Goal: Information Seeking & Learning: Learn about a topic

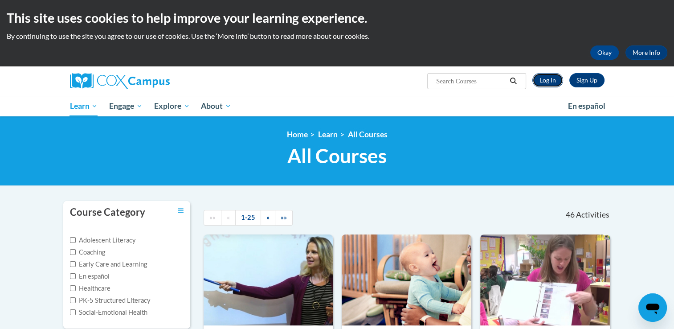
click at [543, 84] on link "Log In" at bounding box center [547, 80] width 31 height 14
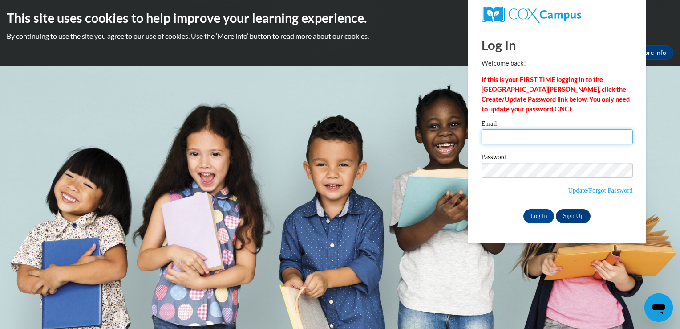
click at [504, 142] on input "Email" at bounding box center [557, 136] width 151 height 15
type input "jsdirks96@gmail.com"
click at [524, 209] on input "Log In" at bounding box center [539, 216] width 31 height 14
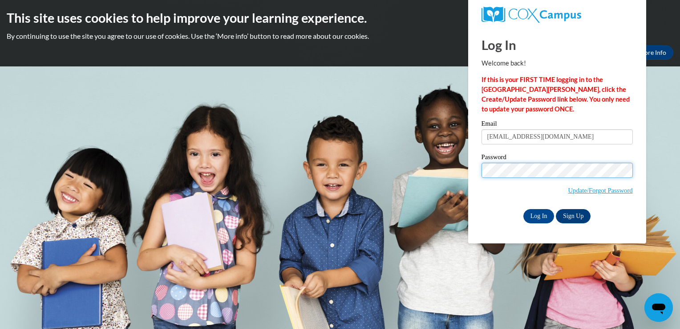
click at [524, 209] on input "Log In" at bounding box center [539, 216] width 31 height 14
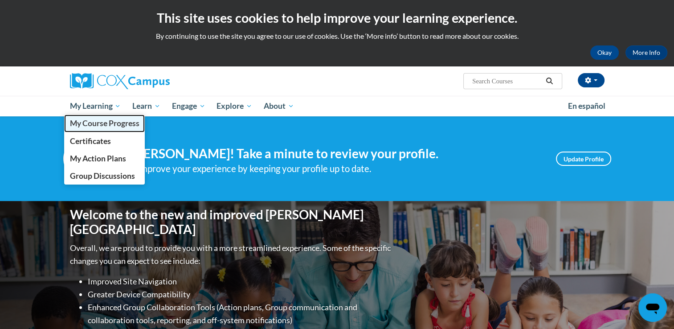
click at [112, 131] on link "My Course Progress" at bounding box center [104, 122] width 81 height 17
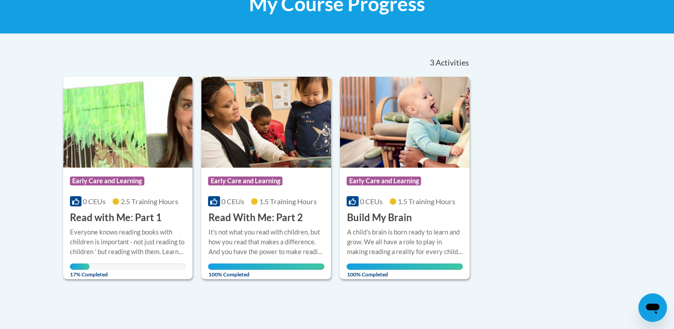
scroll to position [154, 0]
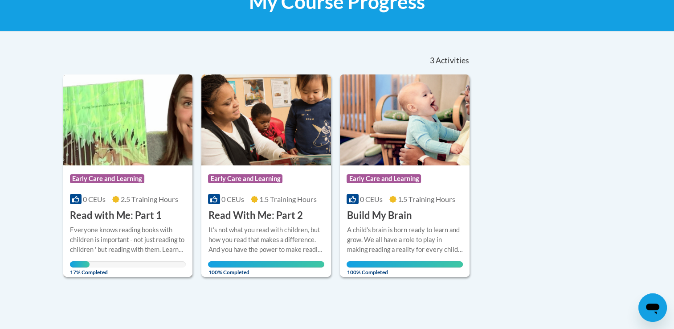
click at [88, 138] on img at bounding box center [128, 119] width 130 height 91
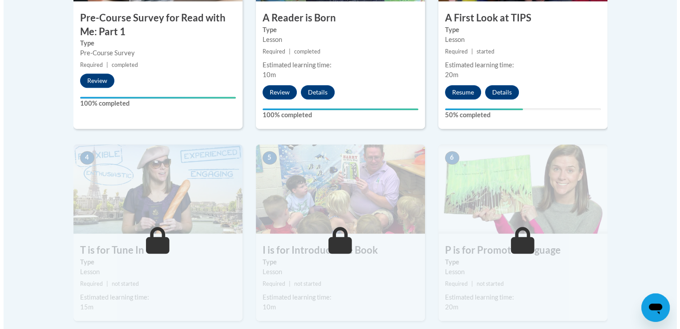
scroll to position [390, 0]
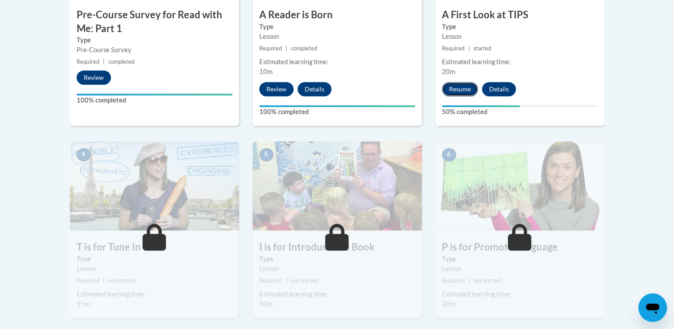
click at [465, 86] on button "Resume" at bounding box center [460, 89] width 36 height 14
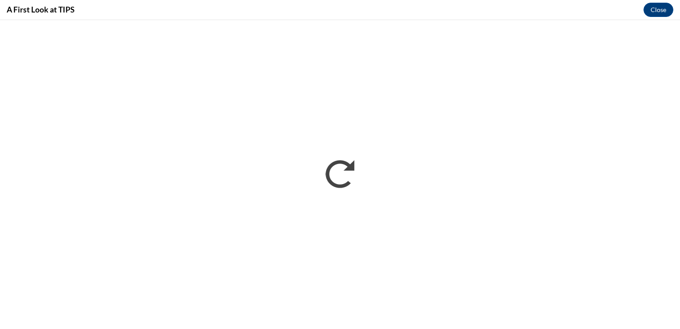
scroll to position [0, 0]
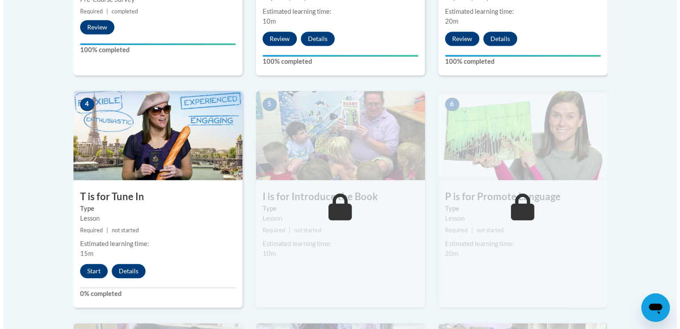
scroll to position [423, 0]
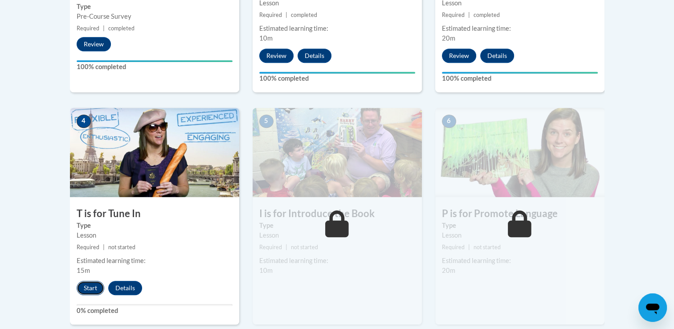
click at [89, 283] on button "Start" at bounding box center [91, 288] width 28 height 14
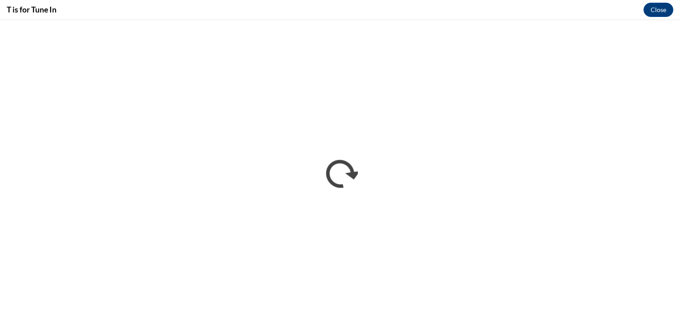
scroll to position [0, 0]
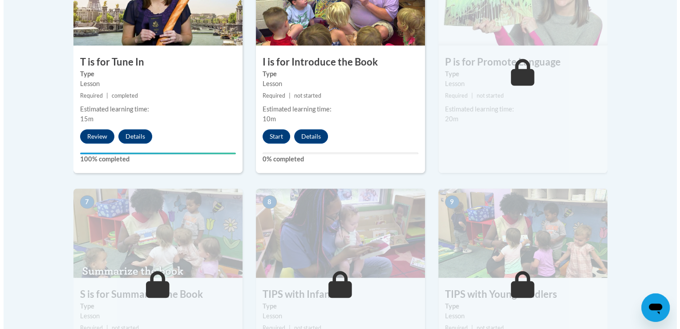
scroll to position [594, 0]
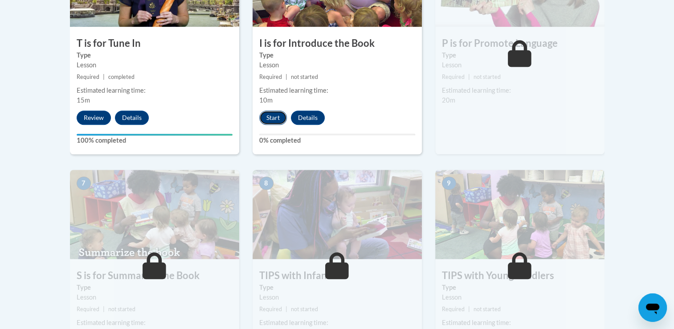
click at [271, 116] on button "Start" at bounding box center [273, 117] width 28 height 14
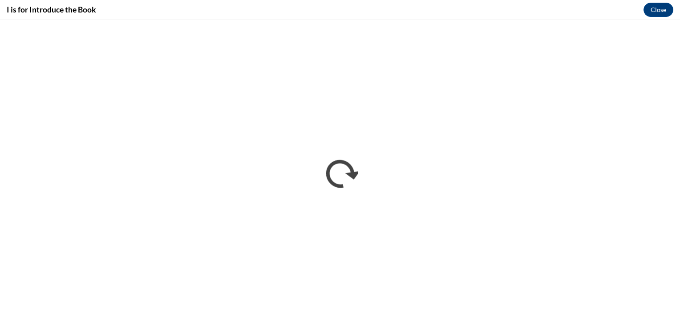
scroll to position [0, 0]
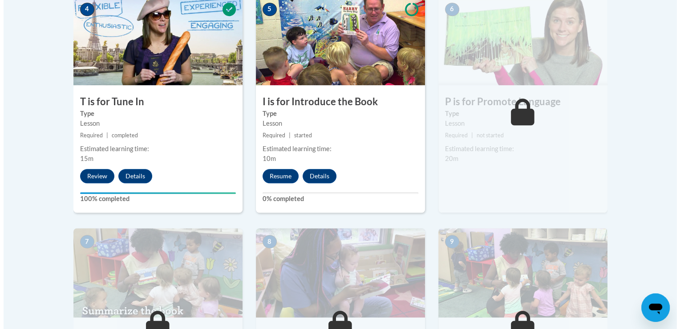
scroll to position [535, 0]
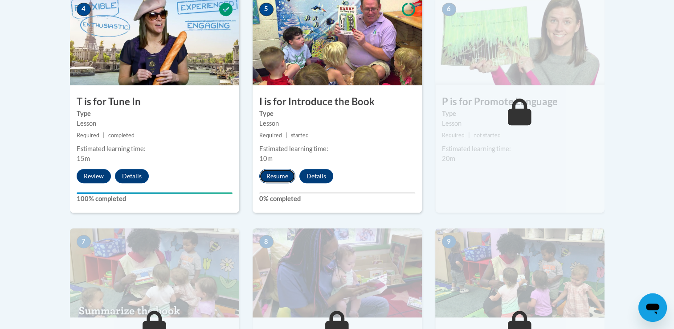
click at [273, 178] on button "Resume" at bounding box center [277, 176] width 36 height 14
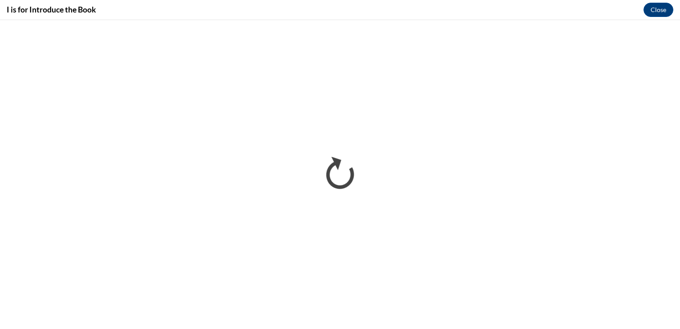
scroll to position [0, 0]
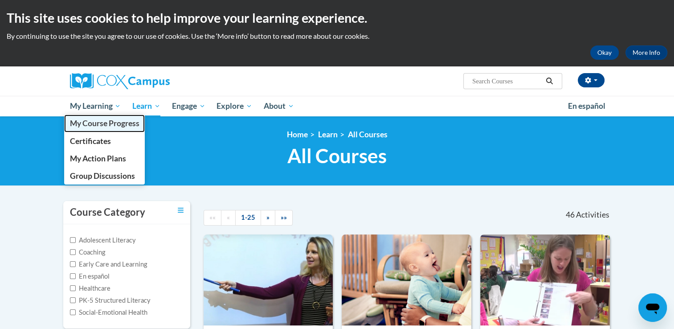
click at [106, 120] on span "My Course Progress" at bounding box center [103, 122] width 69 height 9
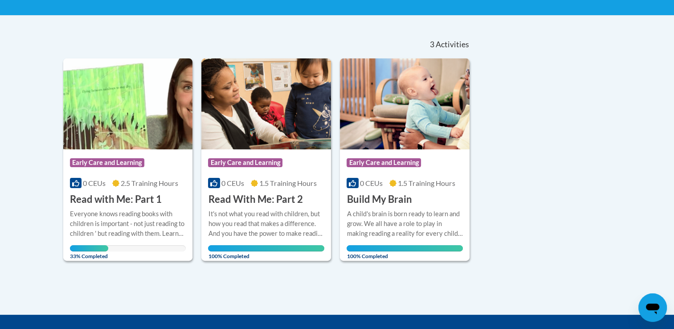
scroll to position [176, 0]
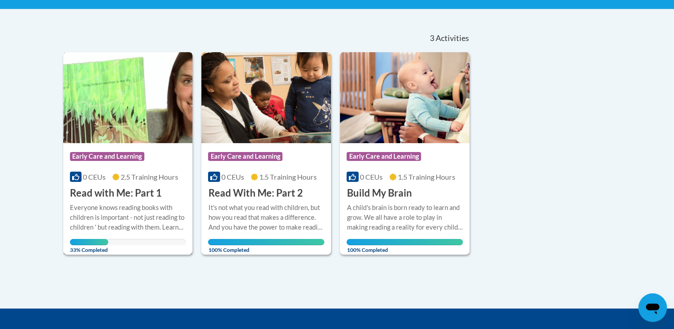
click at [141, 187] on h3 "Read with Me: Part 1" at bounding box center [116, 193] width 92 height 14
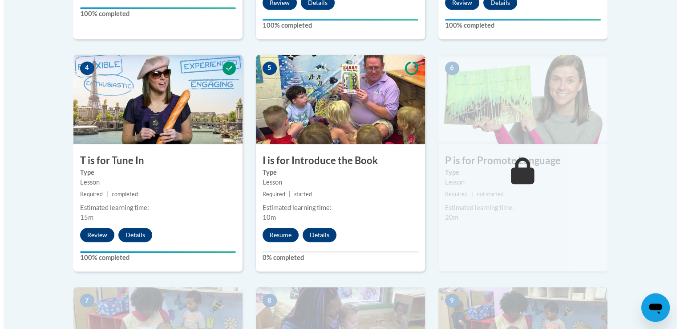
scroll to position [480, 0]
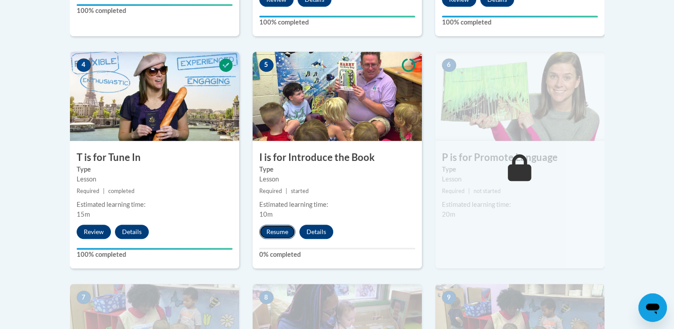
click at [283, 233] on button "Resume" at bounding box center [277, 231] width 36 height 14
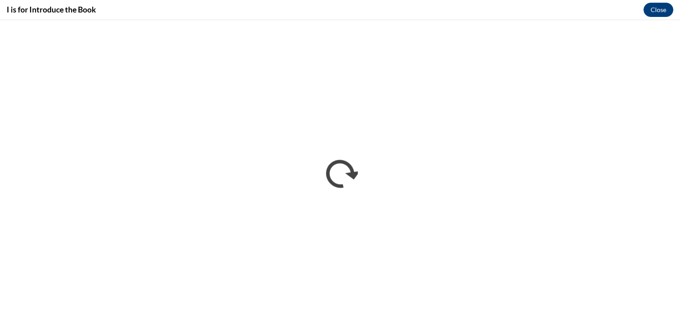
scroll to position [0, 0]
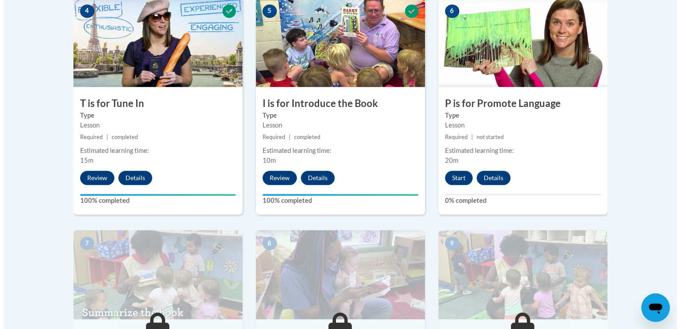
scroll to position [538, 0]
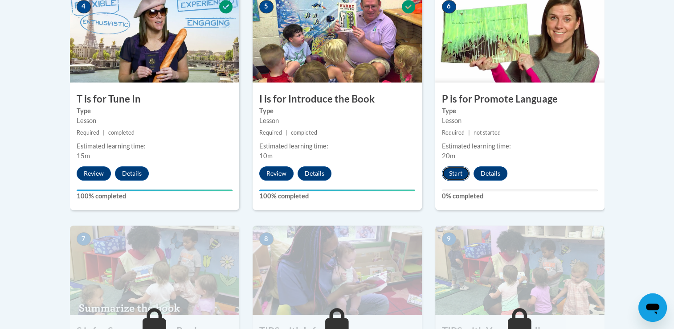
click at [457, 167] on button "Start" at bounding box center [456, 173] width 28 height 14
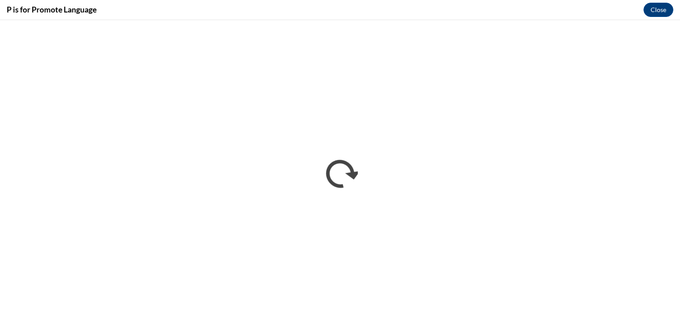
scroll to position [0, 0]
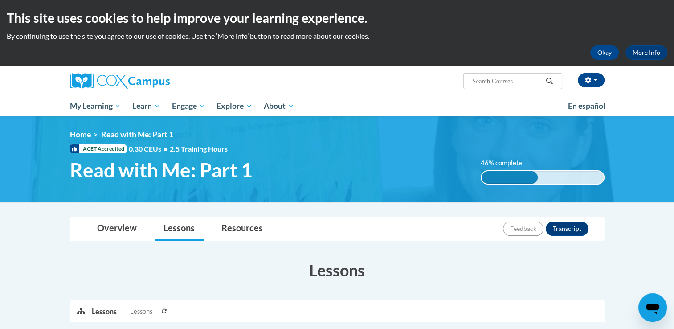
click at [269, 11] on h2 "This site uses cookies to help improve your learning experience." at bounding box center [337, 18] width 660 height 18
